Goal: Information Seeking & Learning: Check status

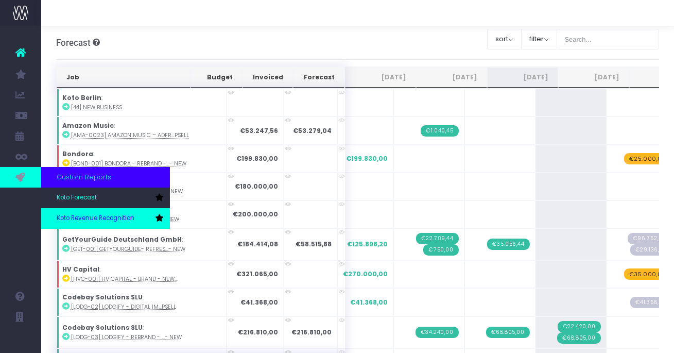
click at [84, 217] on span "Koto Revenue Recognition" at bounding box center [96, 218] width 78 height 9
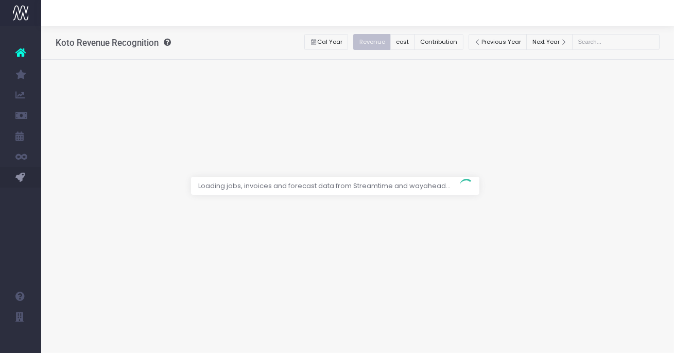
click at [257, 41] on div at bounding box center [337, 176] width 674 height 353
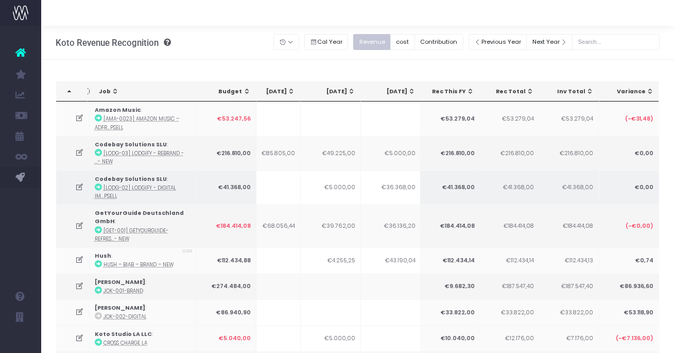
click at [286, 187] on td at bounding box center [270, 187] width 60 height 35
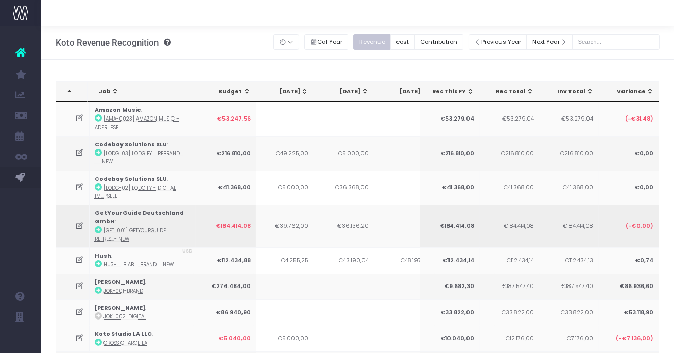
scroll to position [0, 303]
click at [79, 225] on icon at bounding box center [79, 225] width 9 height 9
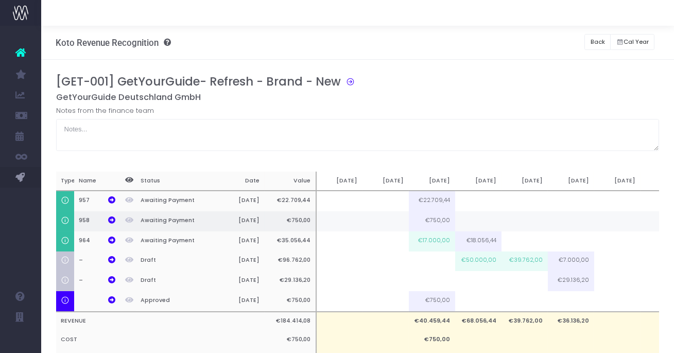
click at [80, 225] on th "958" at bounding box center [97, 221] width 46 height 20
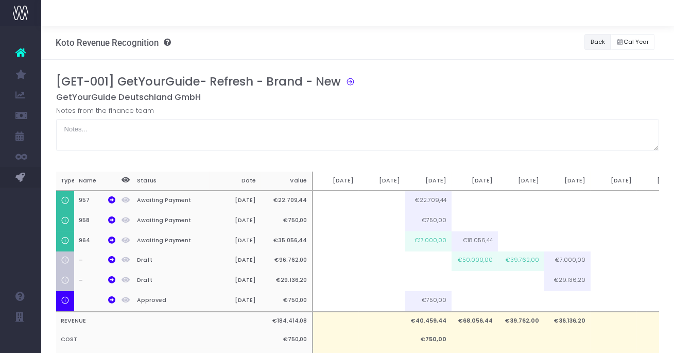
click at [589, 40] on button "Back" at bounding box center [597, 42] width 26 height 16
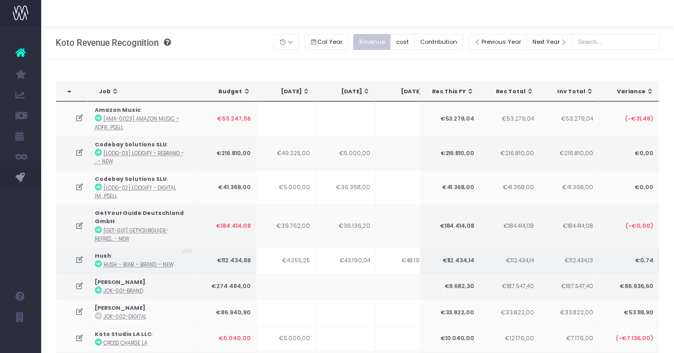
scroll to position [0, 300]
click at [80, 259] on icon at bounding box center [79, 259] width 9 height 9
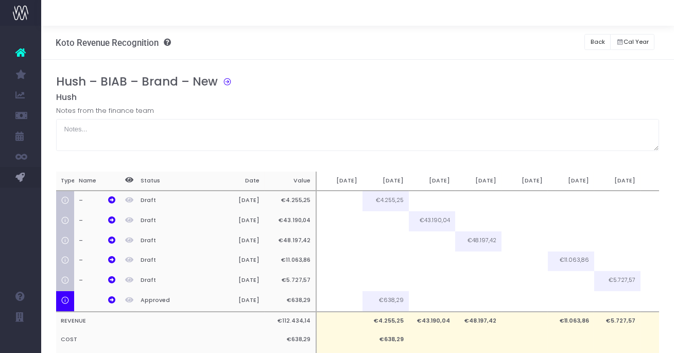
scroll to position [0, 0]
click at [598, 41] on button "Back" at bounding box center [597, 42] width 26 height 16
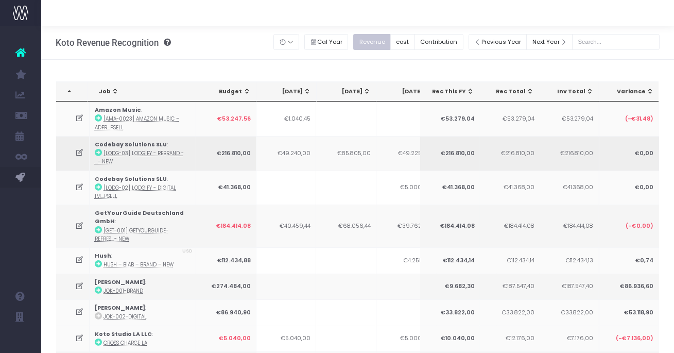
scroll to position [0, 194]
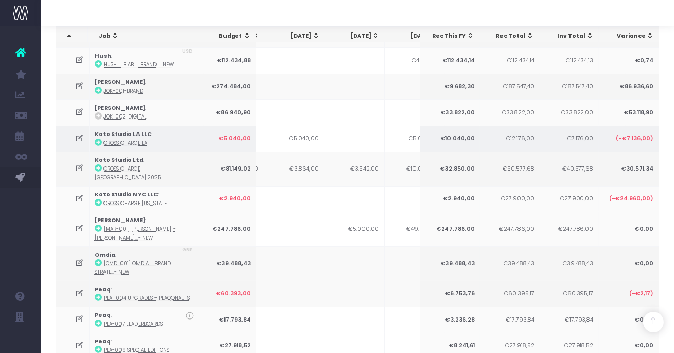
click at [98, 139] on icon at bounding box center [98, 142] width 7 height 7
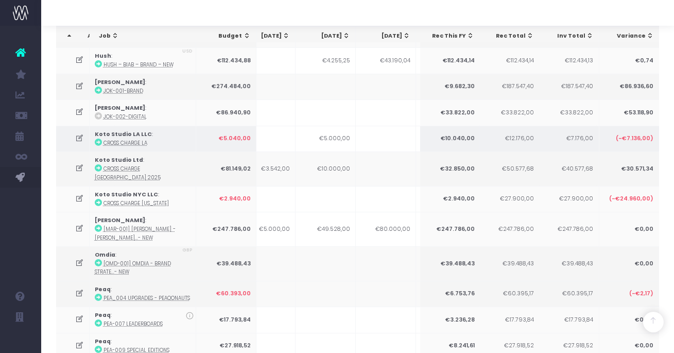
scroll to position [0, 312]
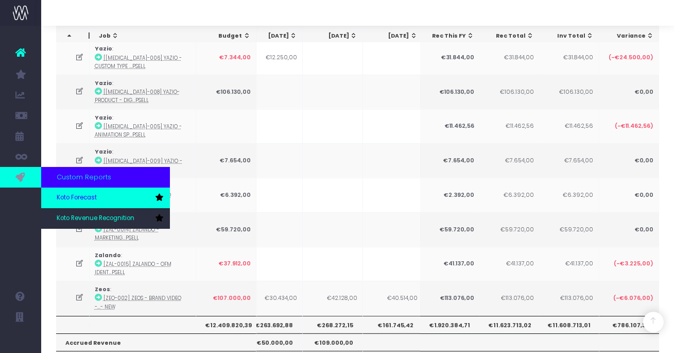
click at [82, 200] on span "Koto Forecast" at bounding box center [77, 197] width 40 height 9
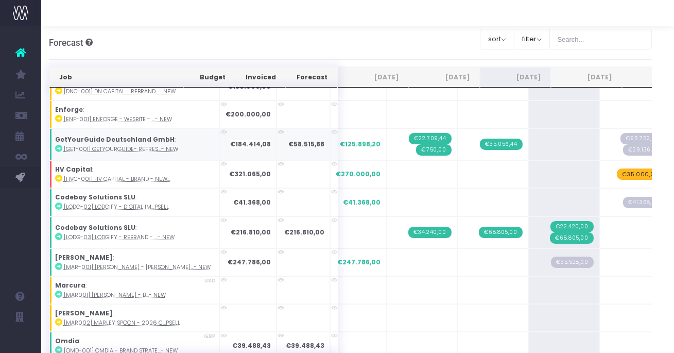
scroll to position [126, 0]
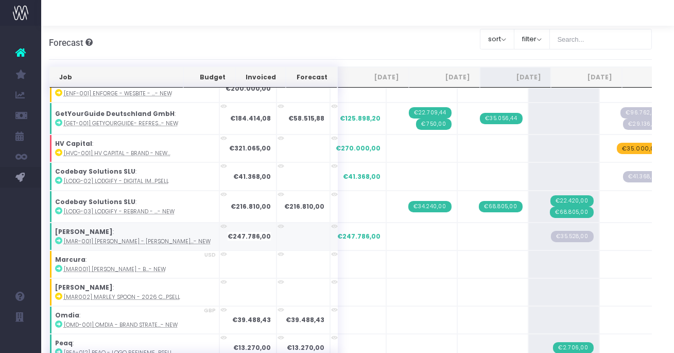
click at [59, 239] on icon at bounding box center [58, 240] width 7 height 7
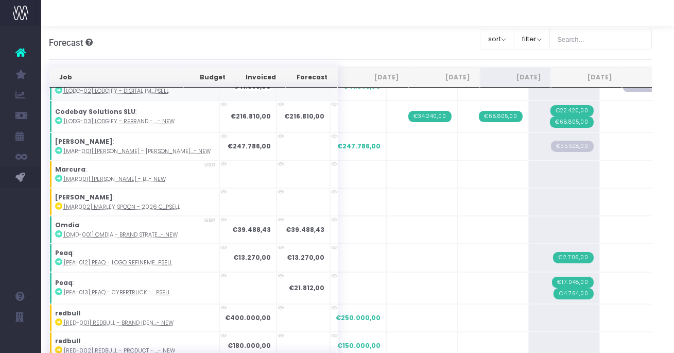
scroll to position [0, 0]
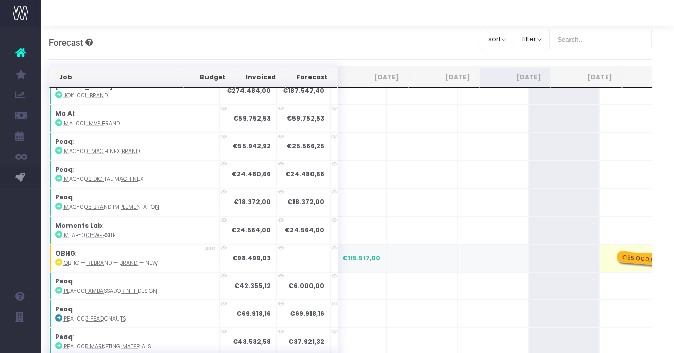
drag, startPoint x: 531, startPoint y: 254, endPoint x: 582, endPoint y: 261, distance: 50.8
